Goal: Task Accomplishment & Management: Use online tool/utility

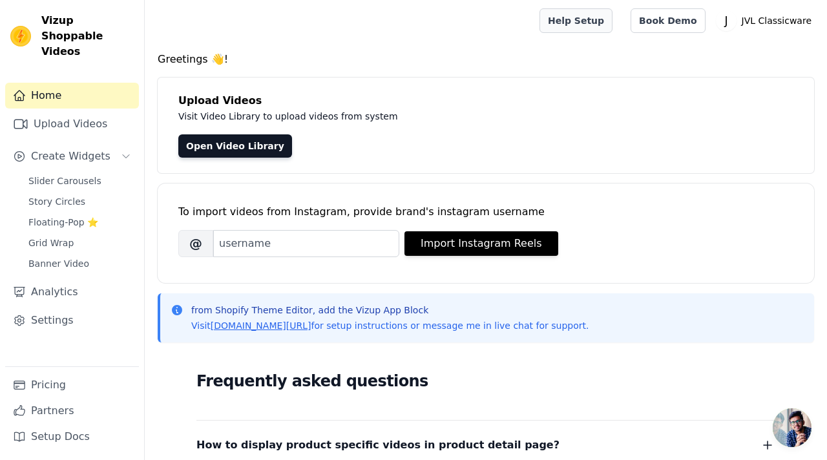
click at [596, 19] on link "Help Setup" at bounding box center [576, 20] width 73 height 25
click at [242, 240] on input "Brand's Instagram Username" at bounding box center [306, 243] width 186 height 27
click at [262, 251] on input "jv" at bounding box center [306, 243] width 186 height 27
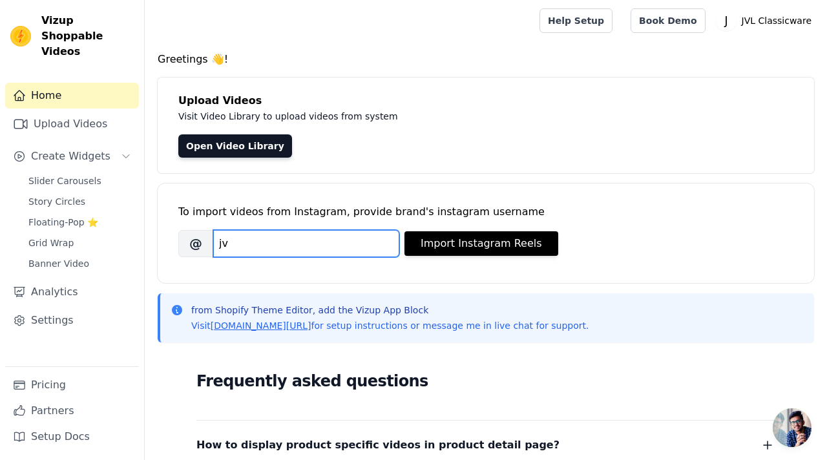
paste input "lclassicwarellp"
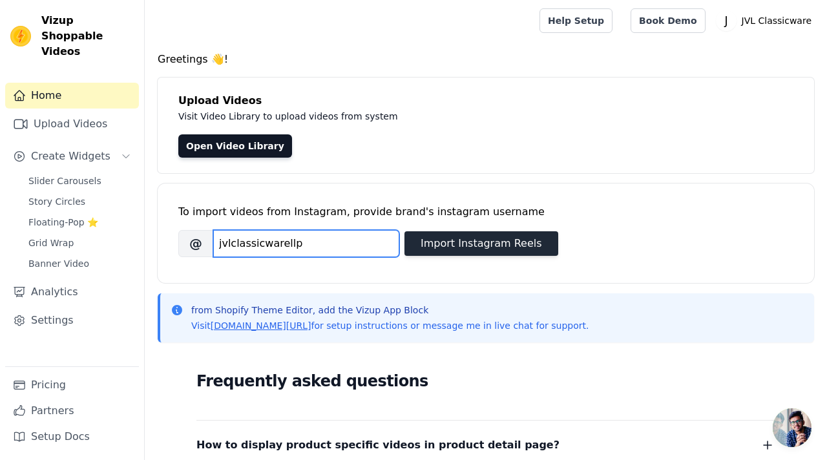
type input "jvlclassicwarellp"
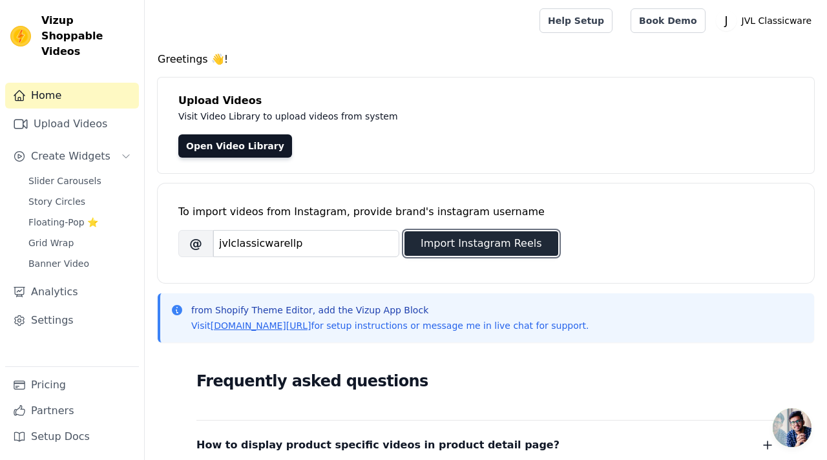
click at [422, 244] on button "Import Instagram Reels" at bounding box center [482, 243] width 154 height 25
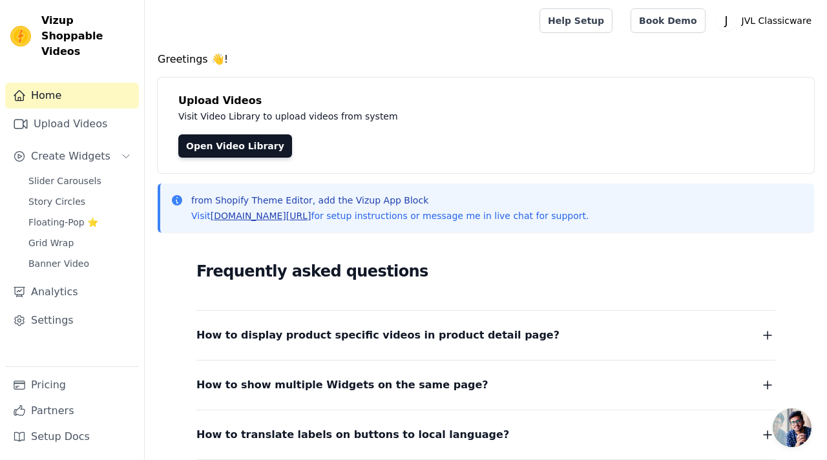
click at [303, 215] on link "vizupcommerce.com/docs" at bounding box center [261, 216] width 101 height 10
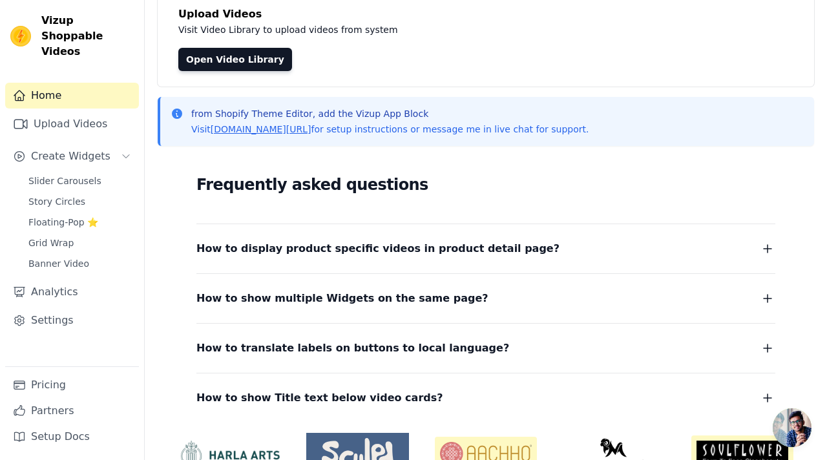
scroll to position [87, 0]
click at [64, 216] on span "Floating-Pop ⭐" at bounding box center [63, 222] width 70 height 13
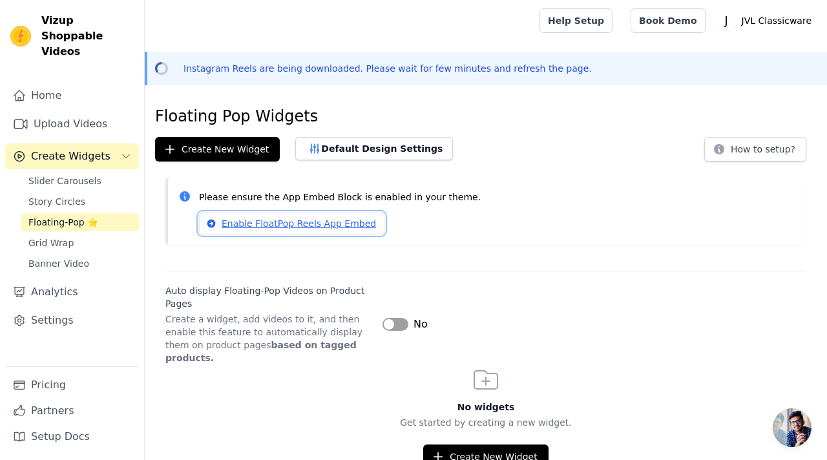
click at [243, 222] on link "Enable FloatPop Reels App Embed" at bounding box center [291, 224] width 185 height 22
click at [394, 147] on button "Default Design Settings" at bounding box center [374, 148] width 158 height 23
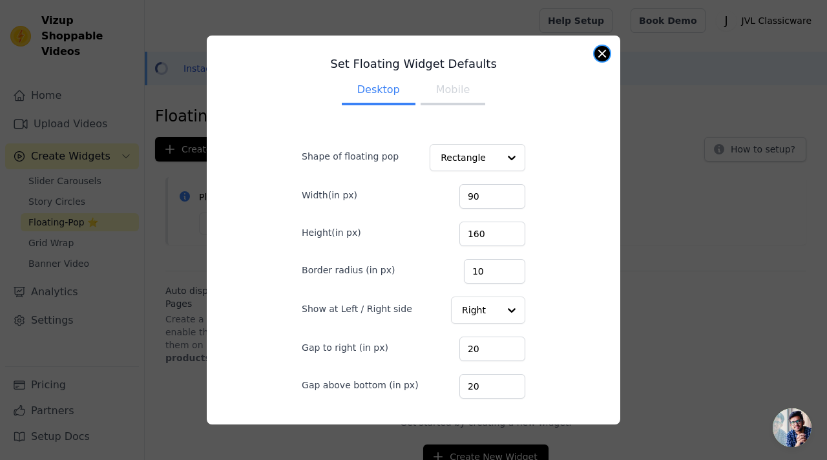
click at [600, 56] on button "Close modal" at bounding box center [603, 54] width 16 height 16
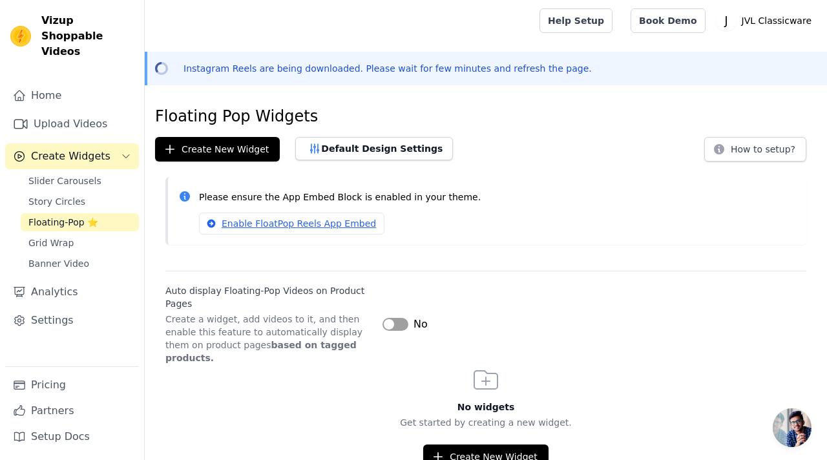
click at [396, 319] on button "Label" at bounding box center [396, 324] width 26 height 13
click at [472, 300] on div "Auto display Floating-Pop Videos on Product Pages Create a widget, add videos t…" at bounding box center [485, 318] width 641 height 94
click at [482, 447] on button "Create New Widget" at bounding box center [485, 457] width 125 height 25
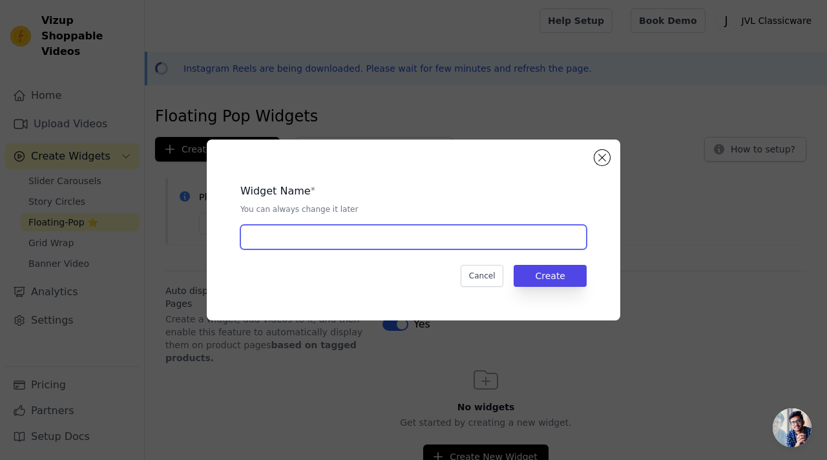
click at [406, 227] on input "text" at bounding box center [413, 237] width 346 height 25
click at [330, 235] on input "Thatt" at bounding box center [413, 237] width 346 height 25
paste input "e Idly Maker"
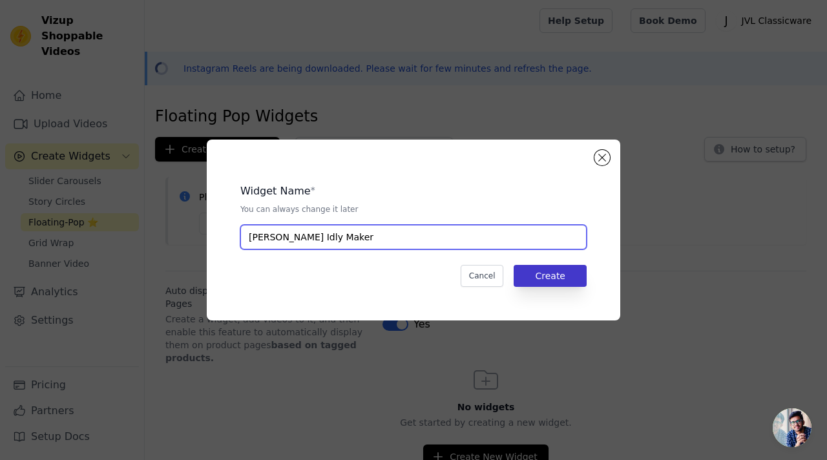
type input "[PERSON_NAME] Idly Maker"
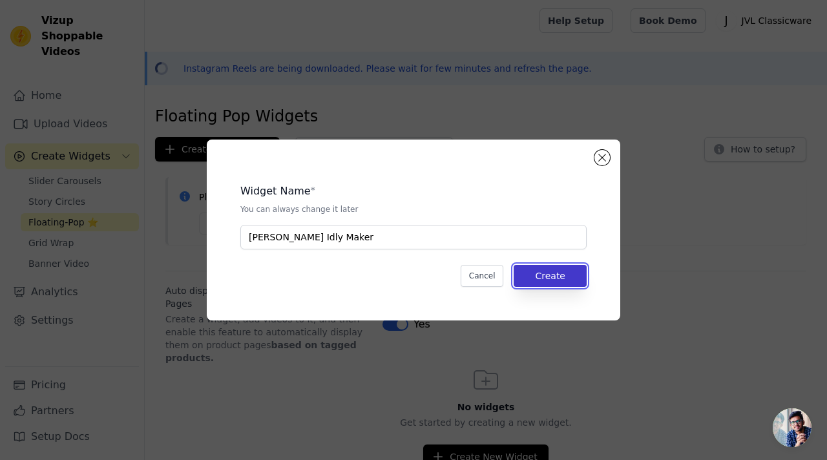
click at [554, 282] on button "Create" at bounding box center [550, 276] width 73 height 22
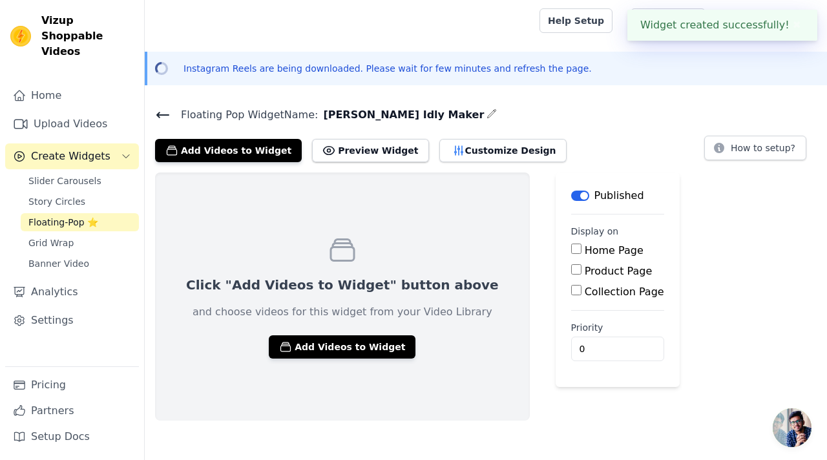
click at [571, 268] on input "Product Page" at bounding box center [576, 269] width 10 height 10
checkbox input "true"
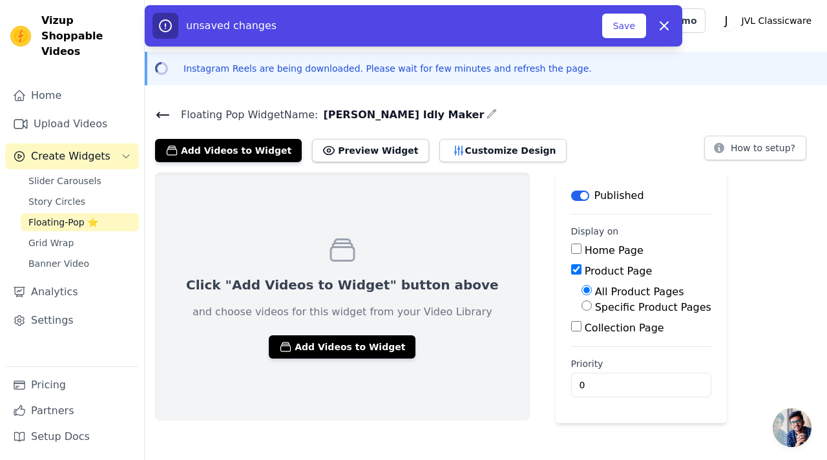
click at [582, 306] on input "Specific Product Pages" at bounding box center [587, 306] width 10 height 10
radio input "true"
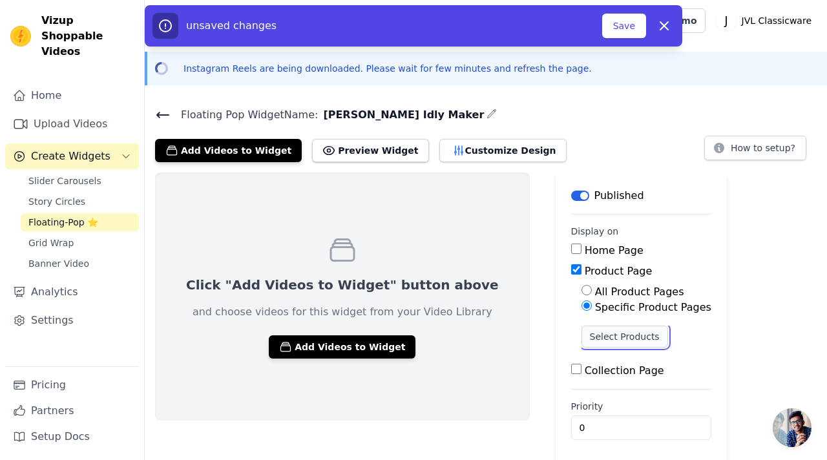
click at [582, 333] on button "Select Products" at bounding box center [625, 337] width 87 height 22
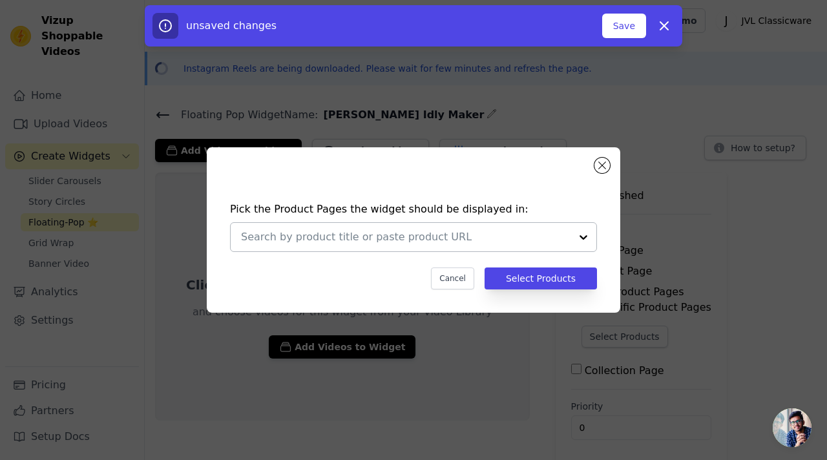
click at [419, 245] on div at bounding box center [406, 237] width 330 height 28
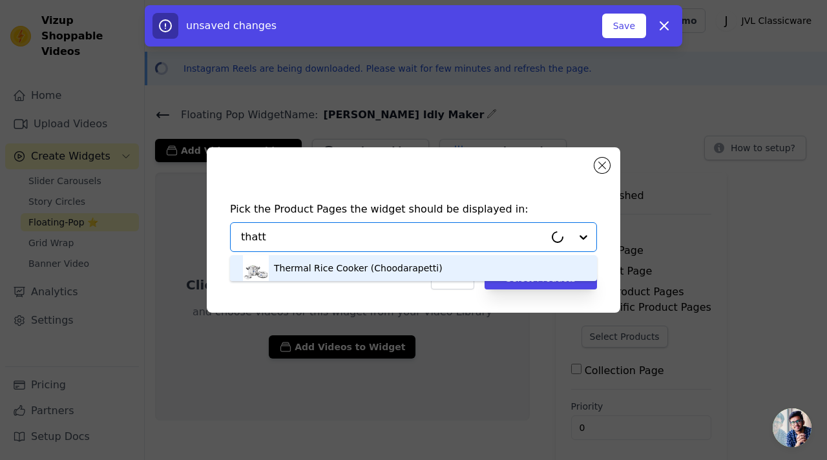
type input "thatte"
click at [307, 271] on div "[PERSON_NAME] Idly Maker" at bounding box center [336, 268] width 125 height 13
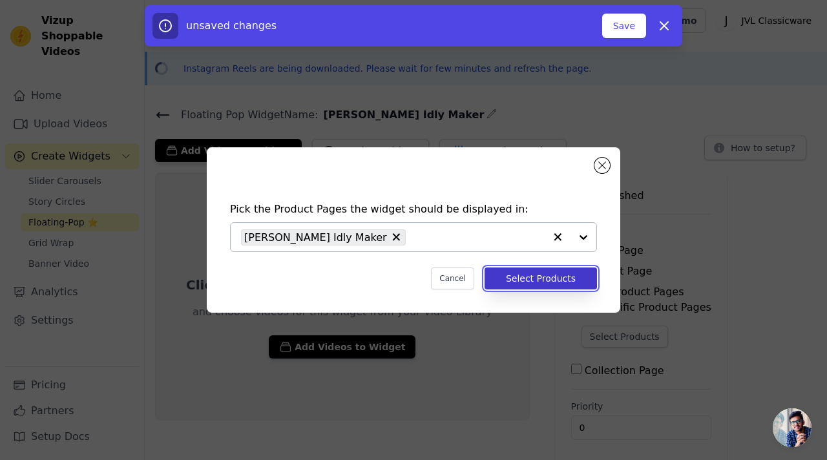
click at [509, 280] on button "Select Products" at bounding box center [541, 279] width 112 height 22
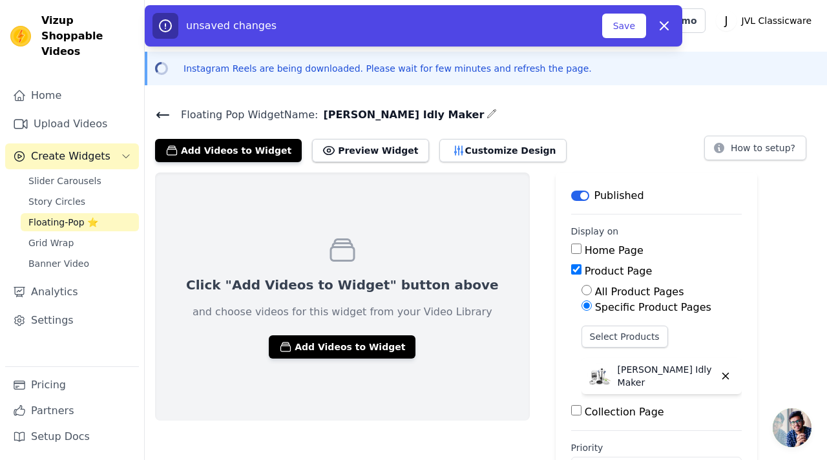
scroll to position [47, 0]
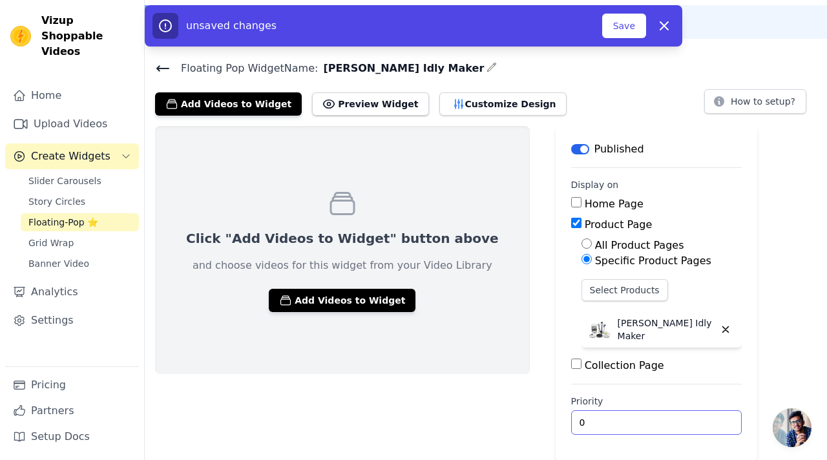
click at [571, 424] on input "0" at bounding box center [656, 422] width 171 height 25
click at [627, 32] on button "Save" at bounding box center [624, 26] width 44 height 25
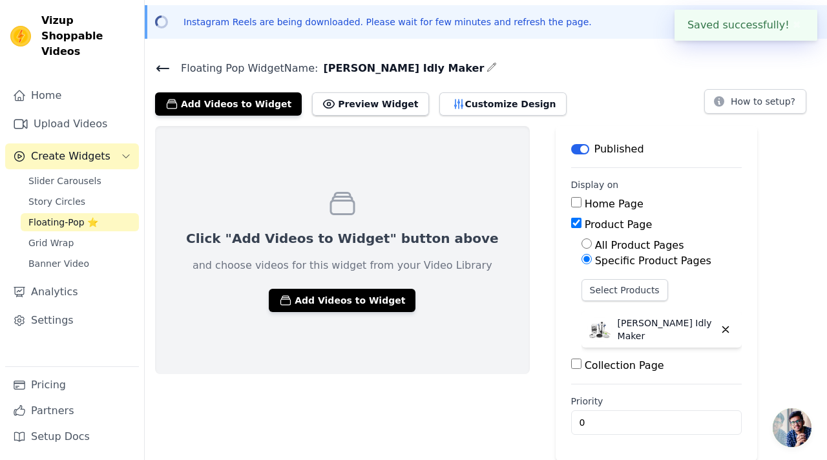
scroll to position [0, 0]
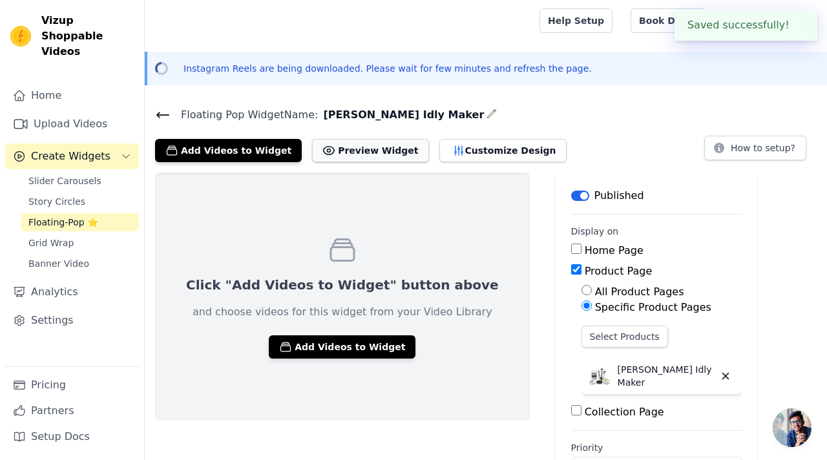
click at [360, 150] on button "Preview Widget" at bounding box center [370, 150] width 116 height 23
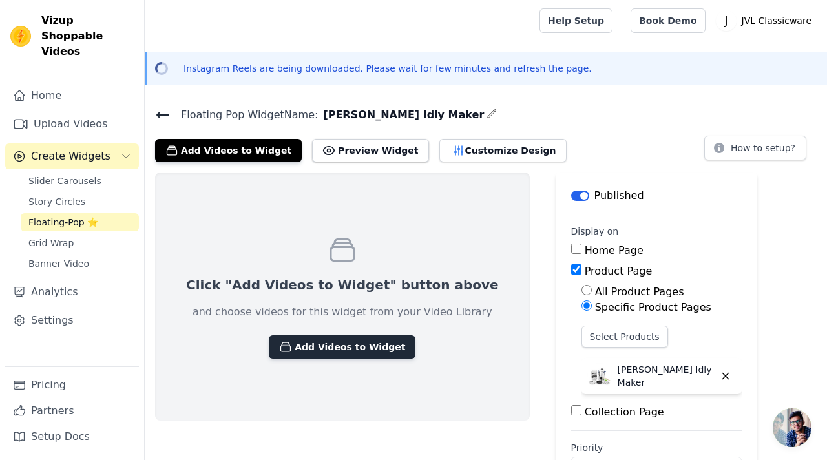
click at [350, 343] on button "Add Videos to Widget" at bounding box center [342, 346] width 147 height 23
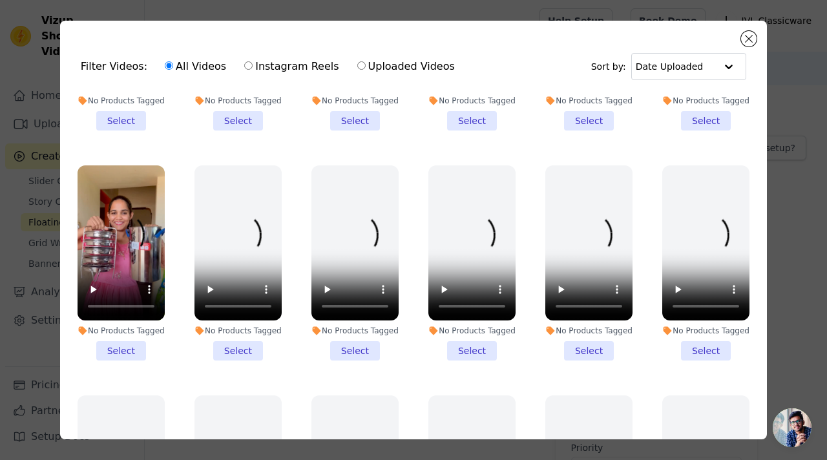
scroll to position [395, 0]
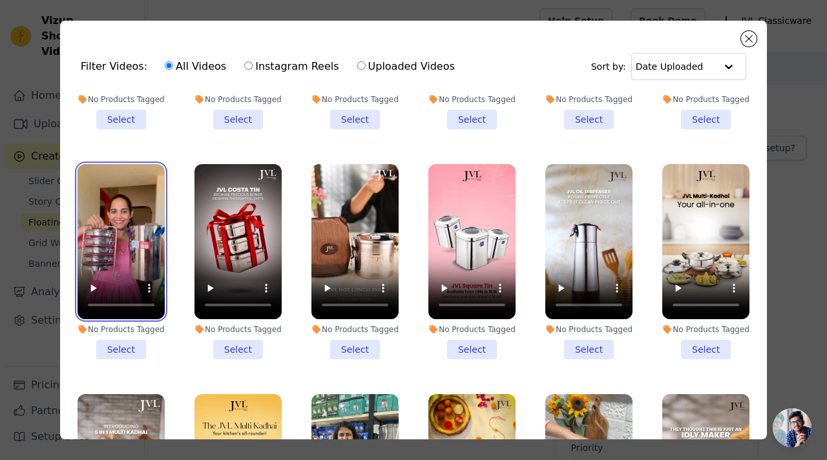
click at [137, 255] on video at bounding box center [121, 241] width 87 height 155
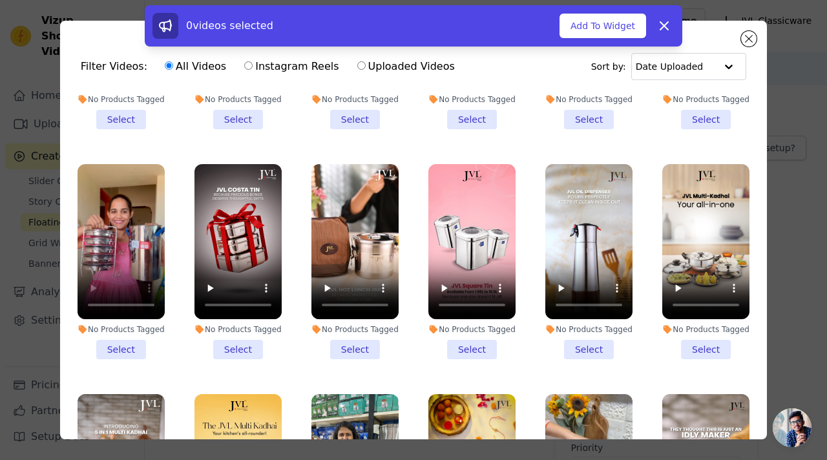
click at [118, 346] on li "No Products Tagged Select" at bounding box center [121, 261] width 87 height 195
click at [0, 0] on input "No Products Tagged Select" at bounding box center [0, 0] width 0 height 0
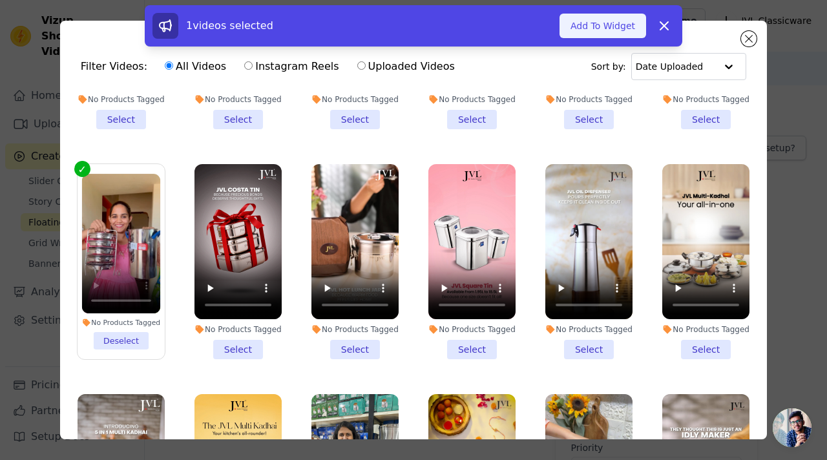
click at [596, 26] on button "Add To Widget" at bounding box center [603, 26] width 87 height 25
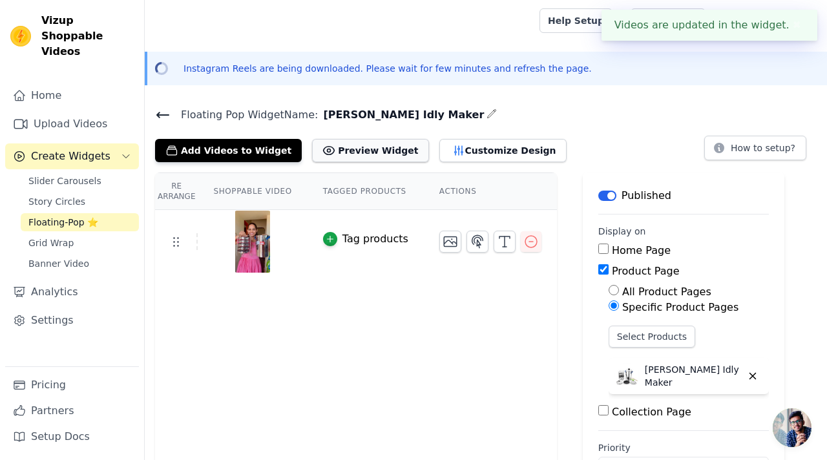
click at [368, 154] on button "Preview Widget" at bounding box center [370, 150] width 116 height 23
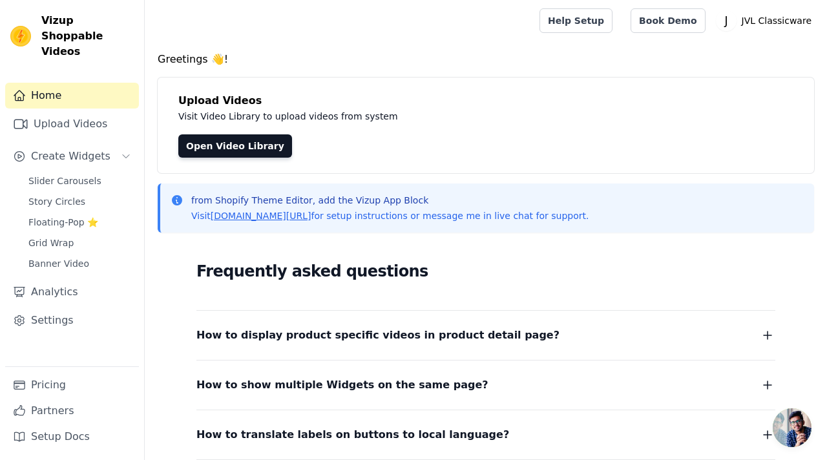
scroll to position [40, 0]
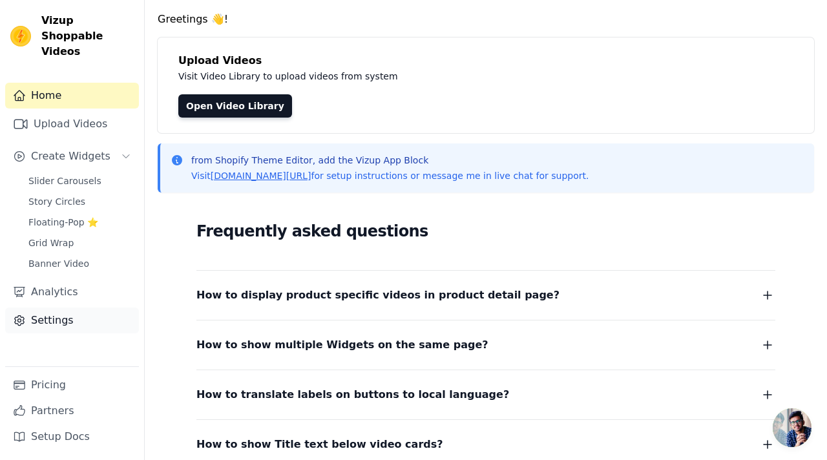
click at [87, 308] on link "Settings" at bounding box center [72, 321] width 134 height 26
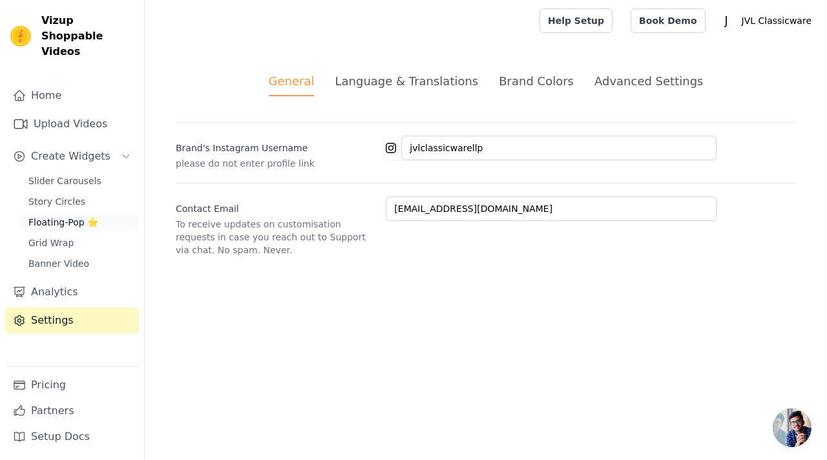
click at [74, 216] on span "Floating-Pop ⭐" at bounding box center [63, 222] width 70 height 13
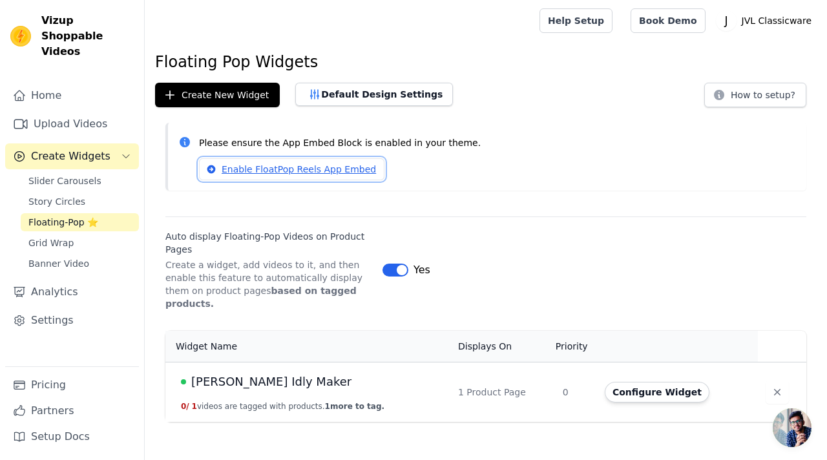
click at [332, 169] on link "Enable FloatPop Reels App Embed" at bounding box center [291, 169] width 185 height 22
click at [362, 402] on span "1 more to tag." at bounding box center [354, 406] width 59 height 9
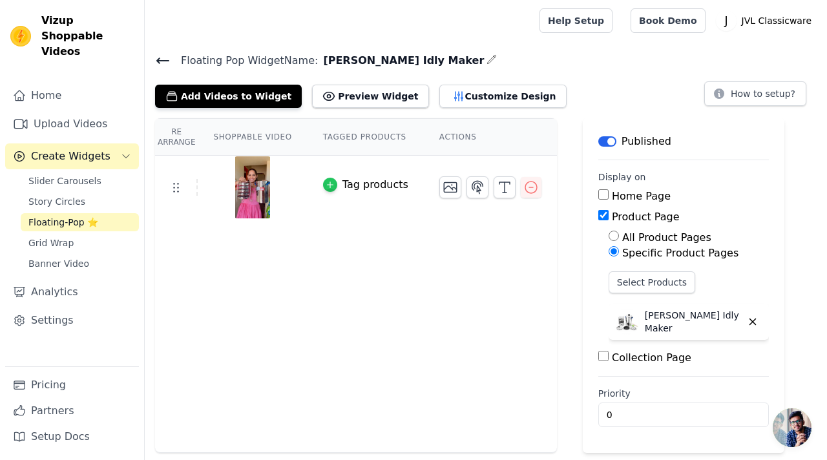
click at [331, 183] on icon "button" at bounding box center [330, 184] width 9 height 9
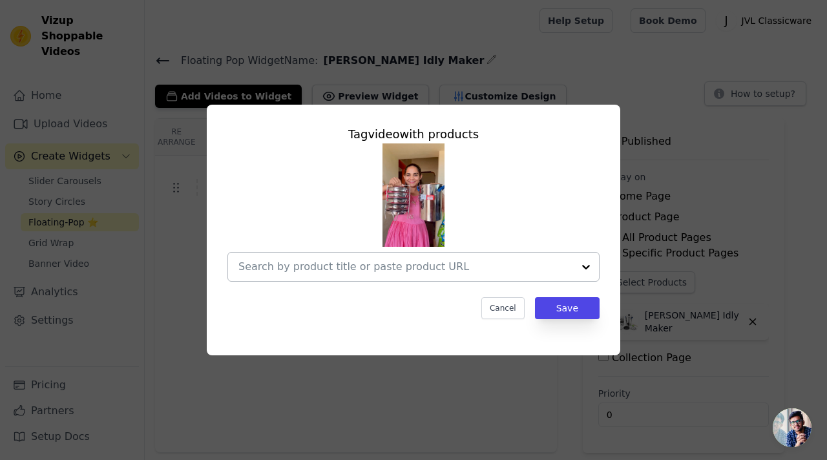
click at [355, 262] on input "text" at bounding box center [405, 267] width 335 height 16
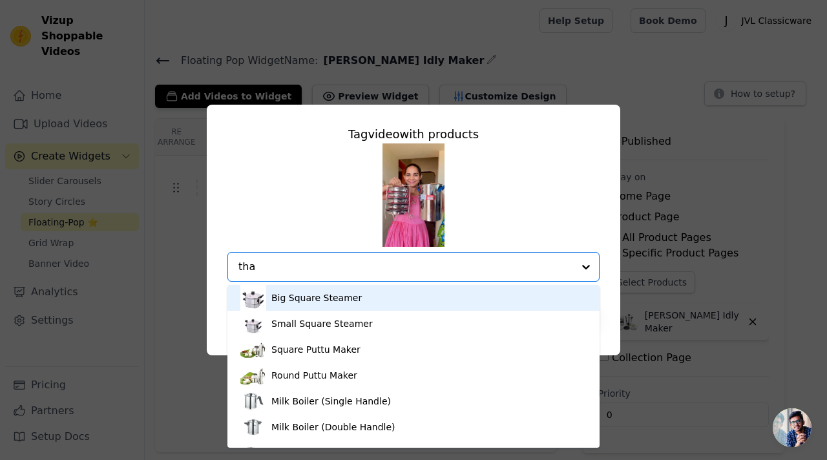
type input "that"
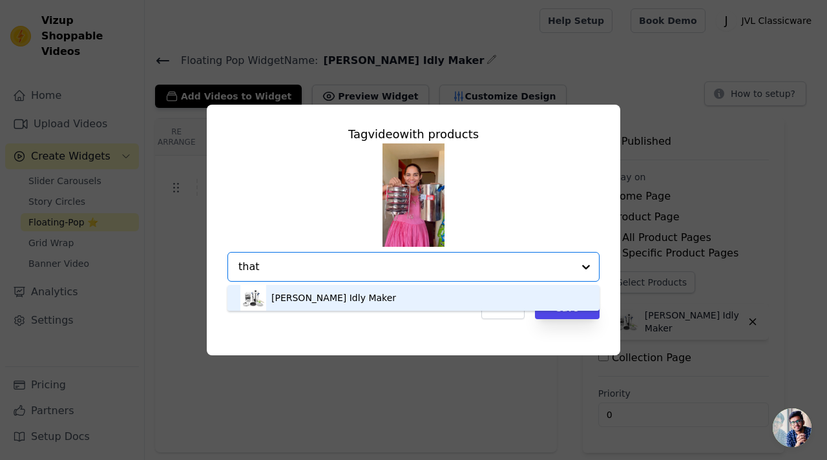
click at [328, 301] on div "[PERSON_NAME] Idly Maker" at bounding box center [333, 297] width 125 height 13
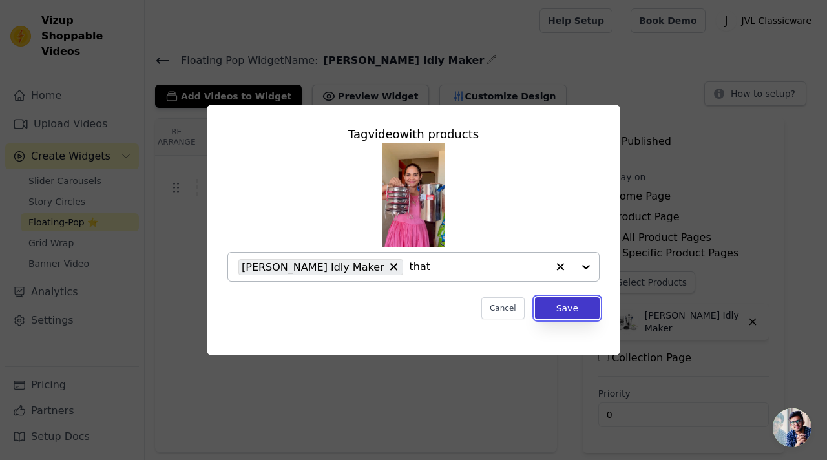
click at [548, 306] on button "Save" at bounding box center [567, 308] width 65 height 22
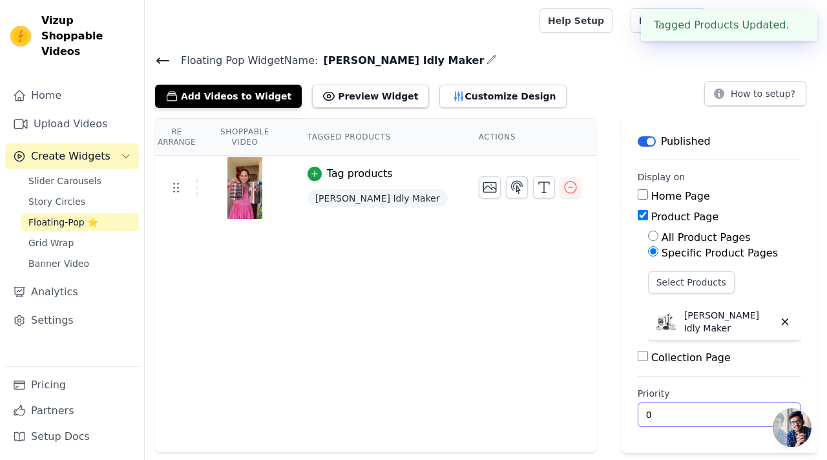
click at [638, 415] on input "0" at bounding box center [719, 415] width 163 height 25
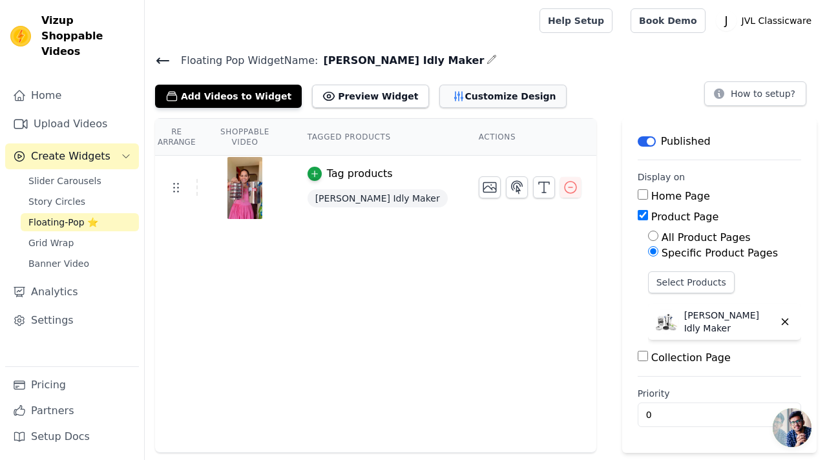
click at [439, 98] on button "Customize Design" at bounding box center [502, 96] width 127 height 23
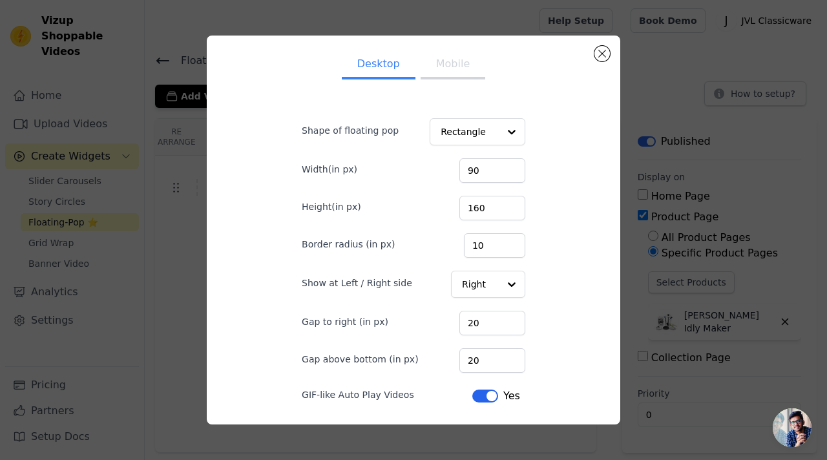
click at [441, 64] on button "Mobile" at bounding box center [453, 65] width 65 height 28
click at [603, 50] on button "Close modal" at bounding box center [603, 54] width 16 height 16
